Goal: Task Accomplishment & Management: Use online tool/utility

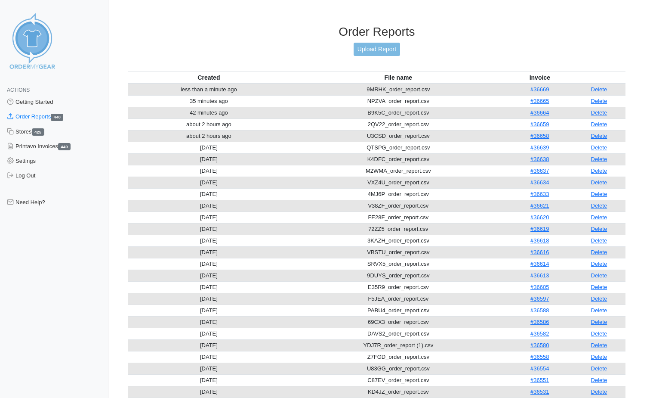
click at [367, 49] on link "Upload Report" at bounding box center [377, 49] width 46 height 13
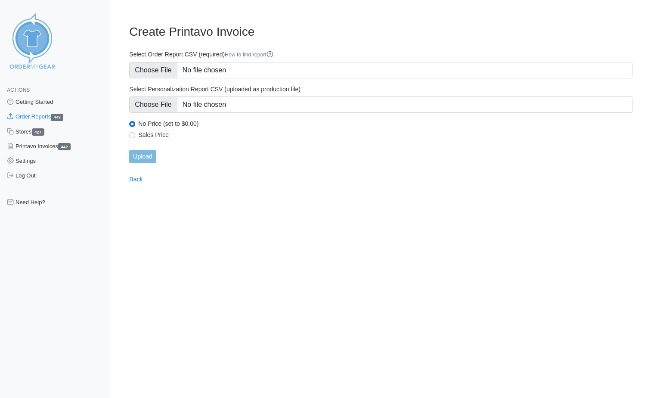
type input "C:\fakepath\MTTNT_order_report.csv"
click at [143, 158] on input "Upload" at bounding box center [142, 156] width 27 height 13
